Goal: Navigation & Orientation: Understand site structure

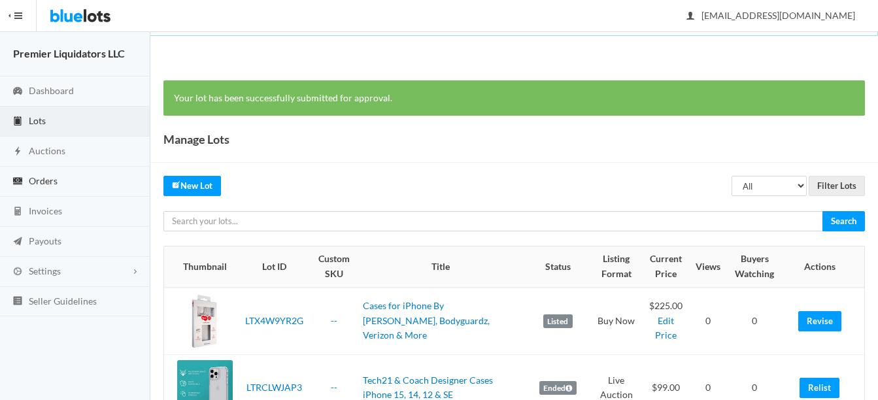
click at [39, 177] on span "Orders" at bounding box center [43, 180] width 29 height 11
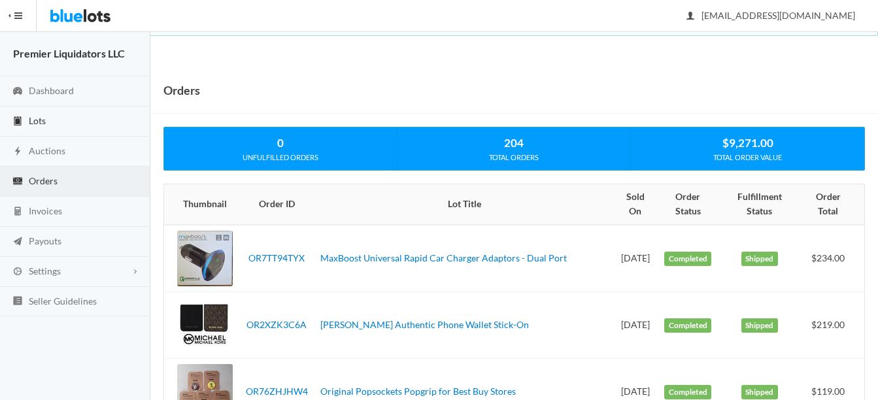
click at [32, 115] on span "Lots" at bounding box center [37, 120] width 17 height 11
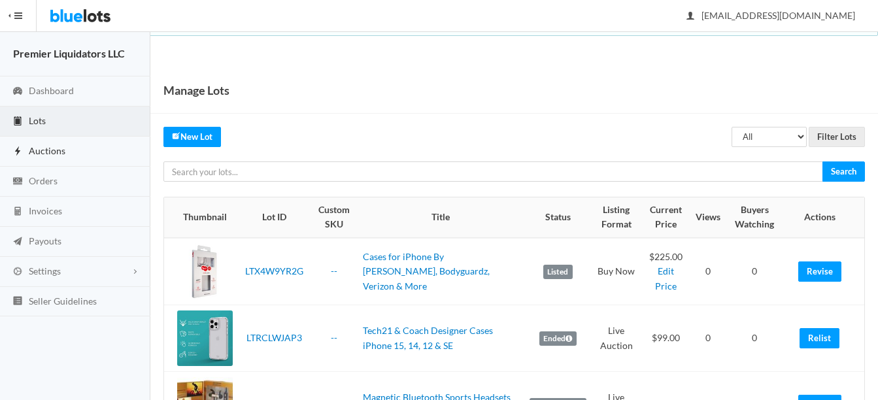
click at [39, 148] on span "Auctions" at bounding box center [47, 150] width 37 height 11
